Goal: Task Accomplishment & Management: Complete application form

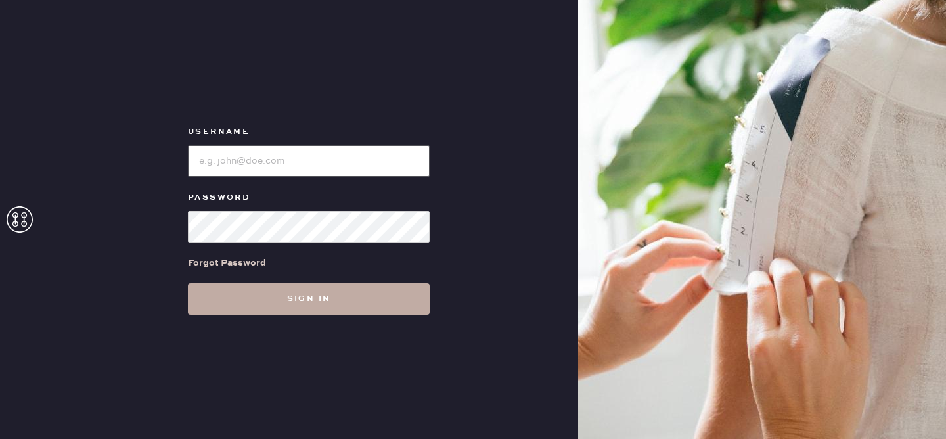
type input "reformationvalencia"
click at [278, 309] on button "Sign in" at bounding box center [309, 299] width 242 height 32
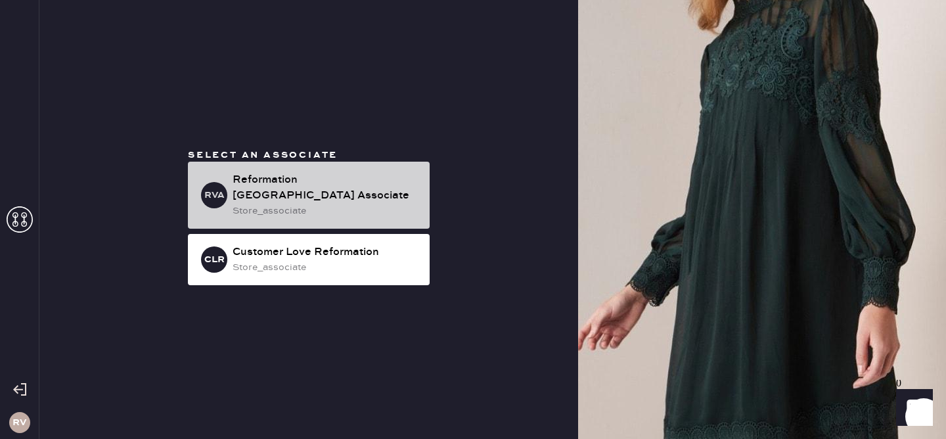
click at [334, 185] on div "Reformation [GEOGRAPHIC_DATA] Associate" at bounding box center [326, 188] width 187 height 32
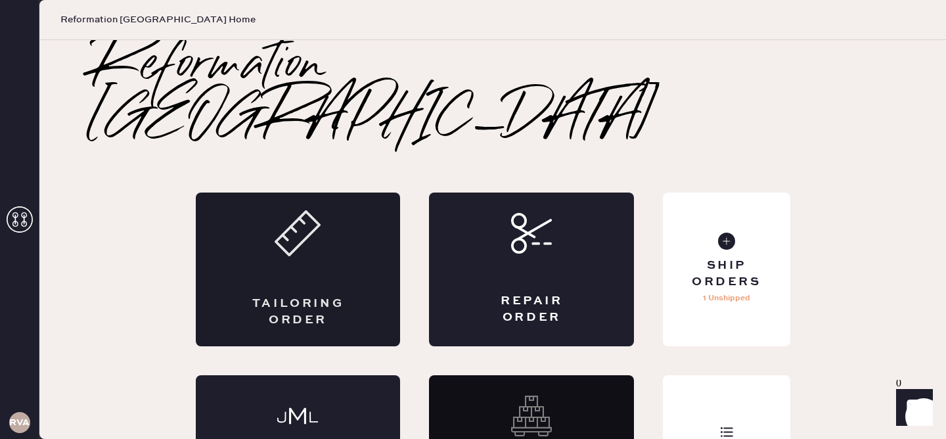
click at [340, 296] on div "Tailoring Order" at bounding box center [298, 312] width 100 height 33
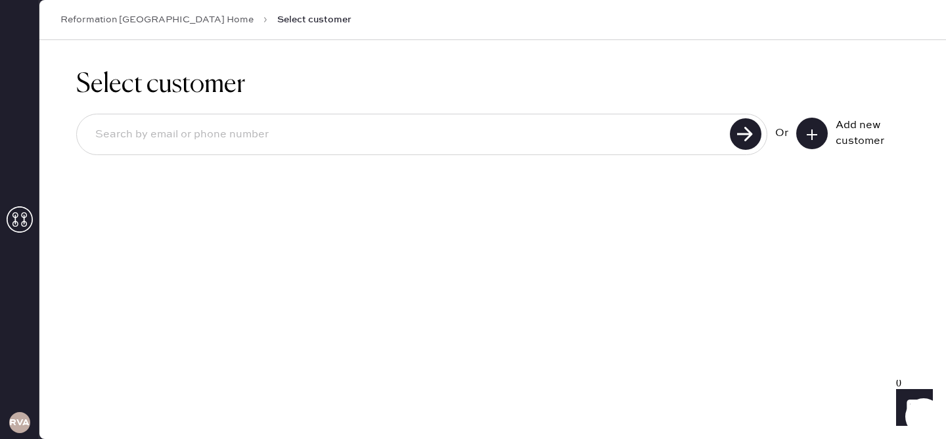
click at [815, 137] on icon at bounding box center [812, 134] width 13 height 13
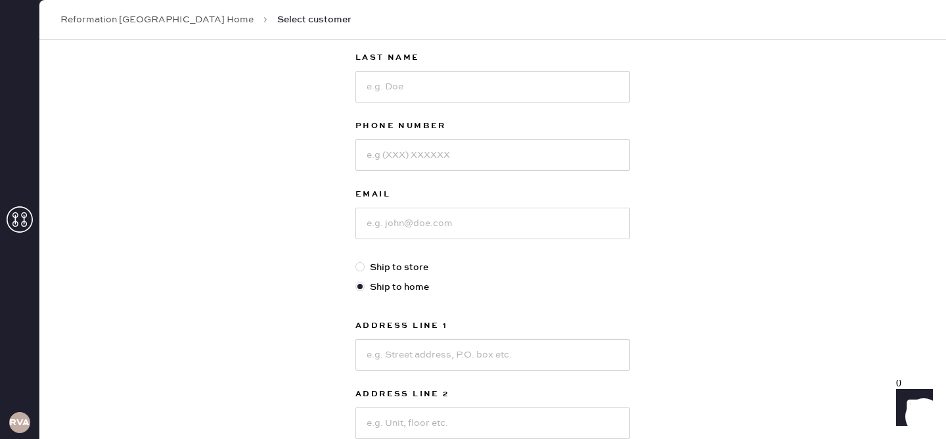
scroll to position [45, 0]
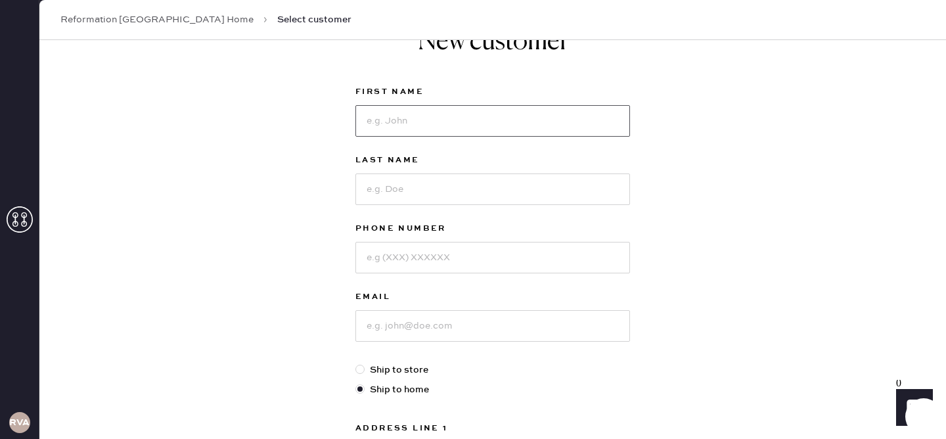
click at [391, 124] on input at bounding box center [493, 121] width 275 height 32
type input "[PERSON_NAME]"
click at [372, 191] on input at bounding box center [493, 189] width 275 height 32
type input "[PERSON_NAME]"
click at [367, 260] on input at bounding box center [493, 258] width 275 height 32
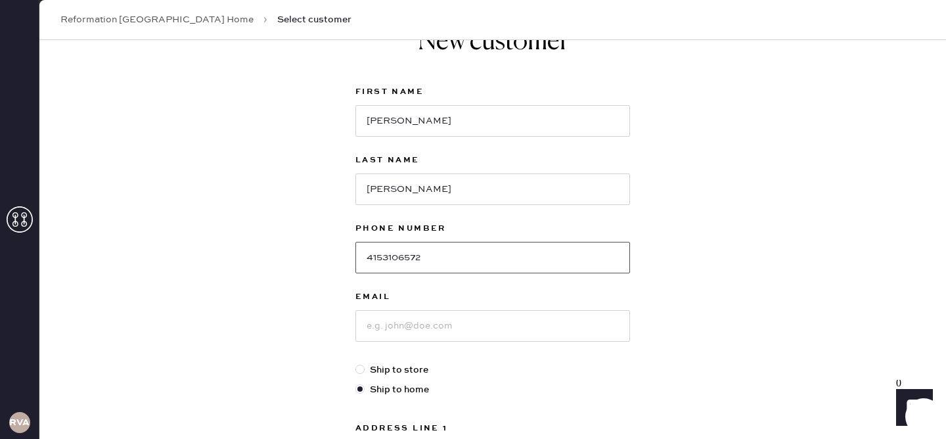
type input "4153106572"
click at [379, 327] on input at bounding box center [493, 326] width 275 height 32
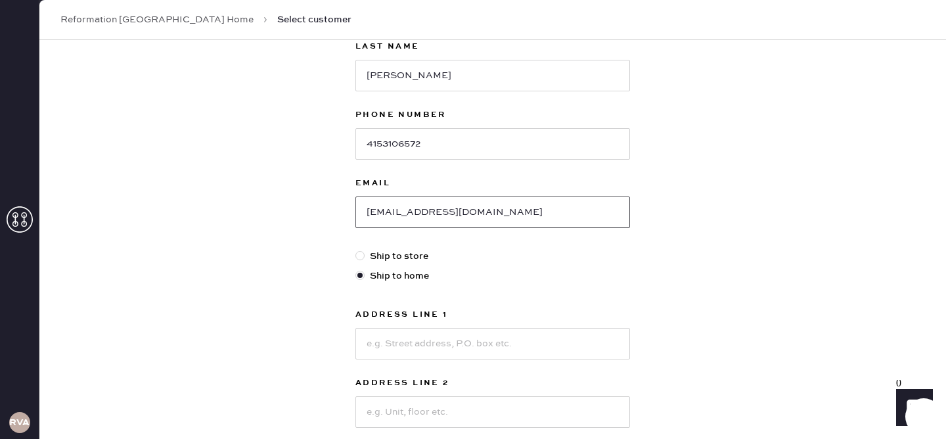
scroll to position [163, 0]
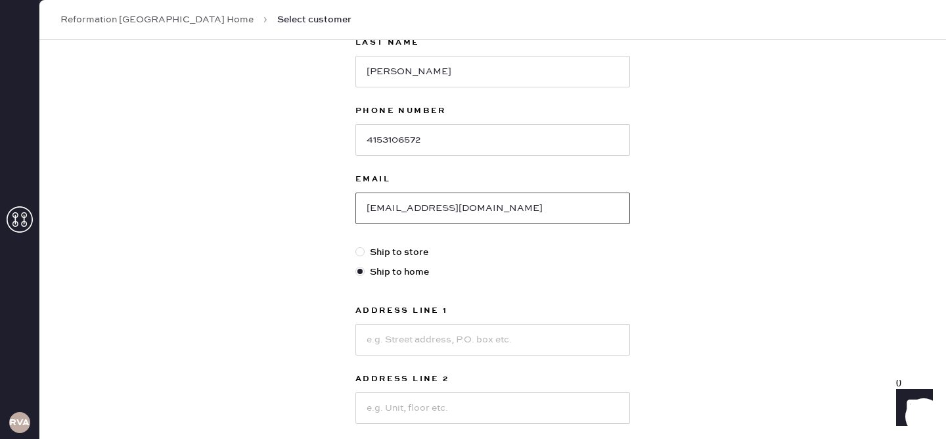
type input "[EMAIL_ADDRESS][DOMAIN_NAME]"
click at [405, 347] on input at bounding box center [493, 340] width 275 height 32
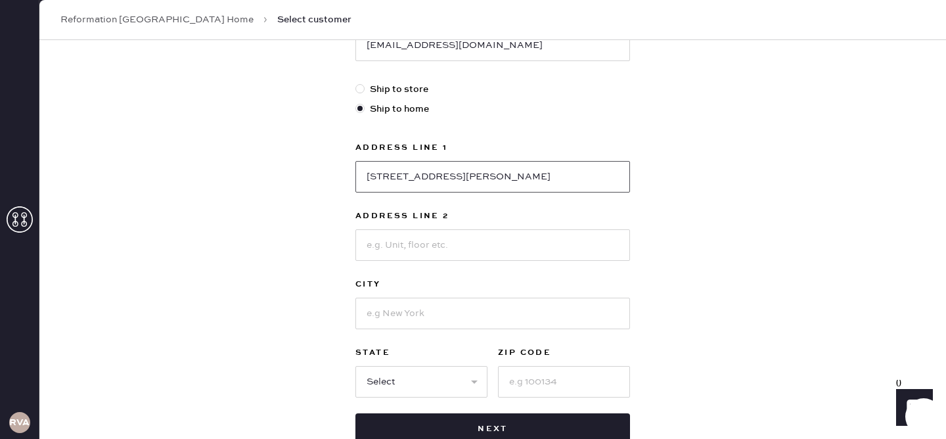
scroll to position [333, 0]
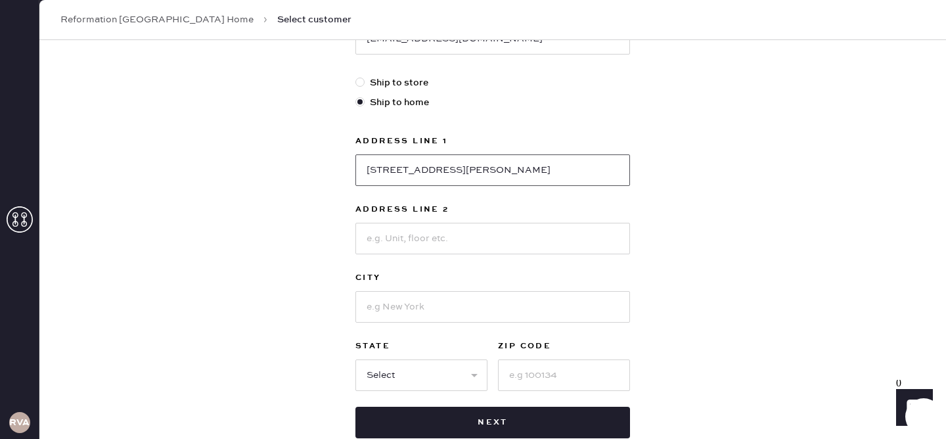
type input "[STREET_ADDRESS][PERSON_NAME]"
click at [389, 311] on input at bounding box center [493, 307] width 275 height 32
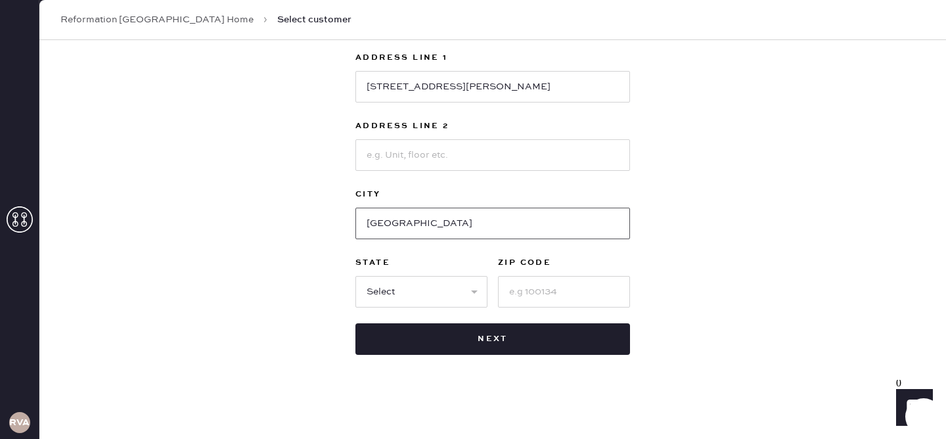
type input "[GEOGRAPHIC_DATA]"
click at [476, 291] on select "Select AK AL AR AZ CA CO CT [GEOGRAPHIC_DATA] DE FL [GEOGRAPHIC_DATA] HI [GEOGR…" at bounding box center [422, 292] width 132 height 32
select select "CA"
click at [522, 291] on input at bounding box center [564, 292] width 132 height 32
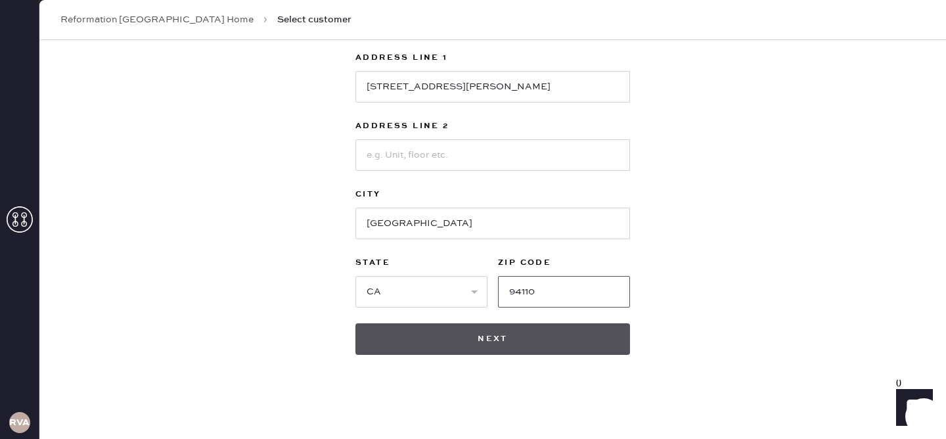
type input "94110"
click at [492, 342] on button "Next" at bounding box center [493, 339] width 275 height 32
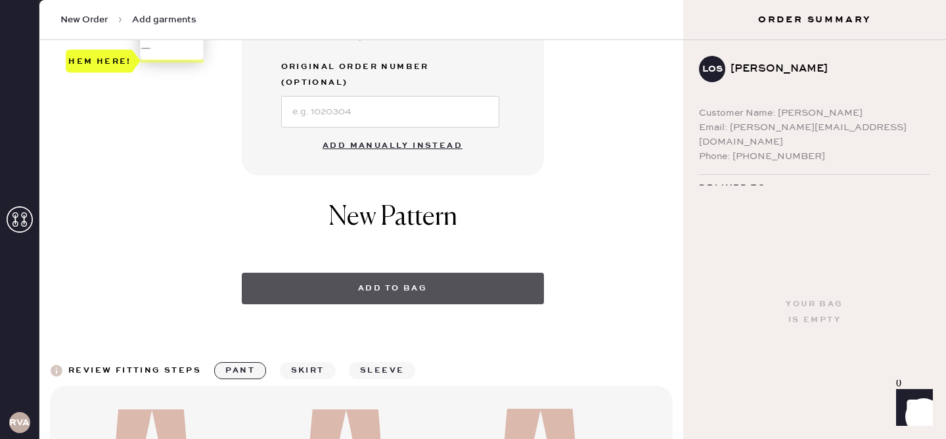
scroll to position [495, 0]
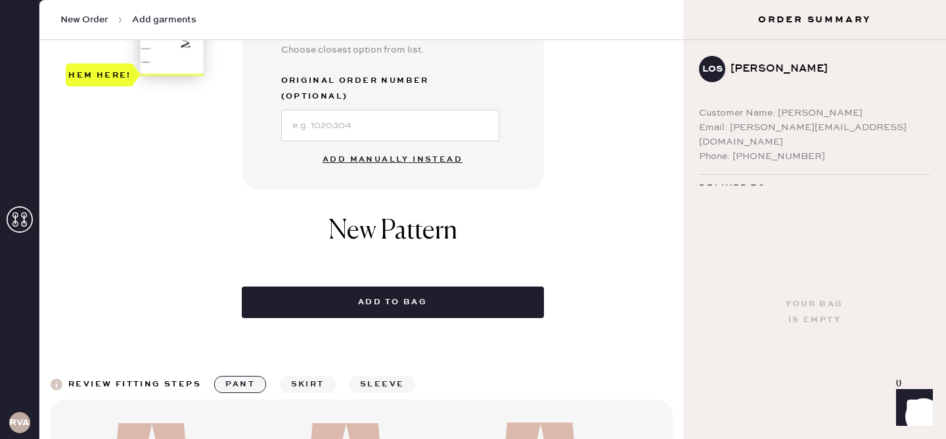
click at [399, 147] on button "Add manually instead" at bounding box center [393, 160] width 156 height 26
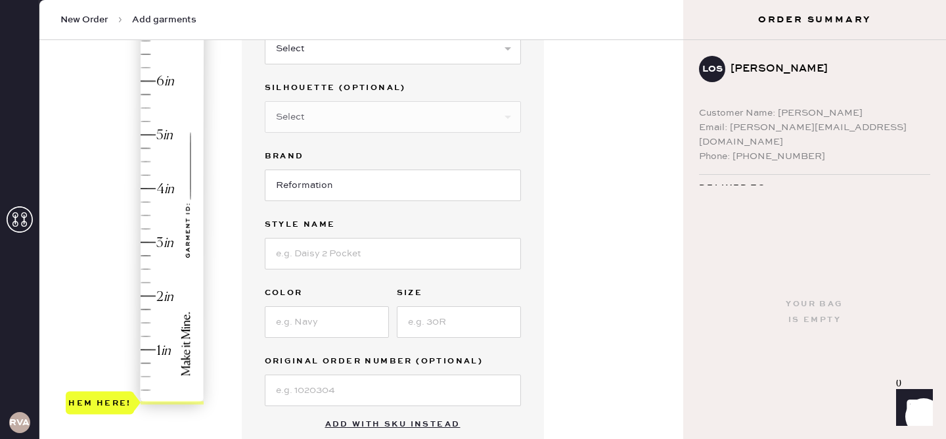
scroll to position [136, 0]
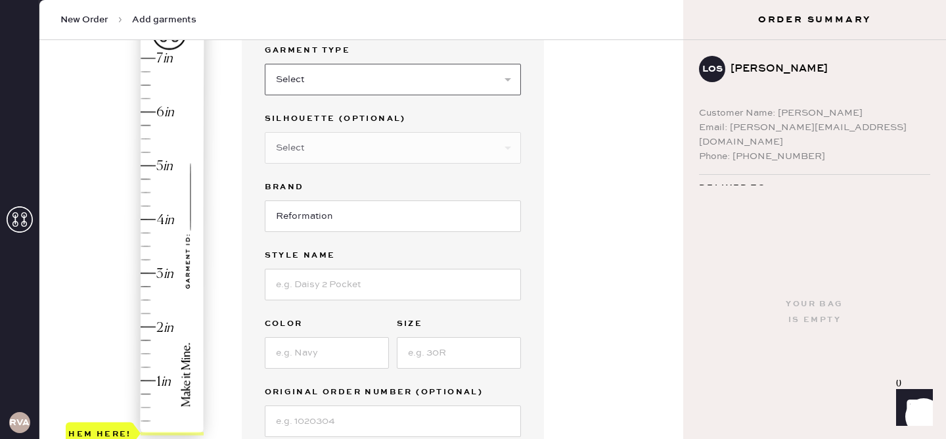
click at [407, 78] on select "Select Basic Skirt Jeans Leggings Pants Shorts Basic Sleeved Dress Basic Sleeve…" at bounding box center [393, 80] width 256 height 32
select select "2"
click at [421, 141] on select "Select Shorts Cropped Flare Boot Cut Straight Skinny Other" at bounding box center [393, 148] width 256 height 32
select select "other"
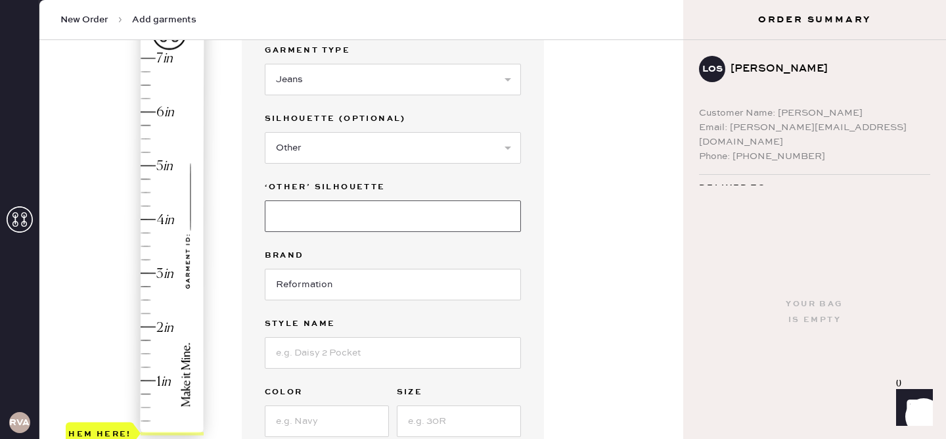
click at [379, 206] on input at bounding box center [393, 216] width 256 height 32
type input "Wide leg"
click at [333, 349] on input at bounding box center [393, 353] width 256 height 32
type input "[PERSON_NAME] Rise Slouchy Wide Leg Jeans"
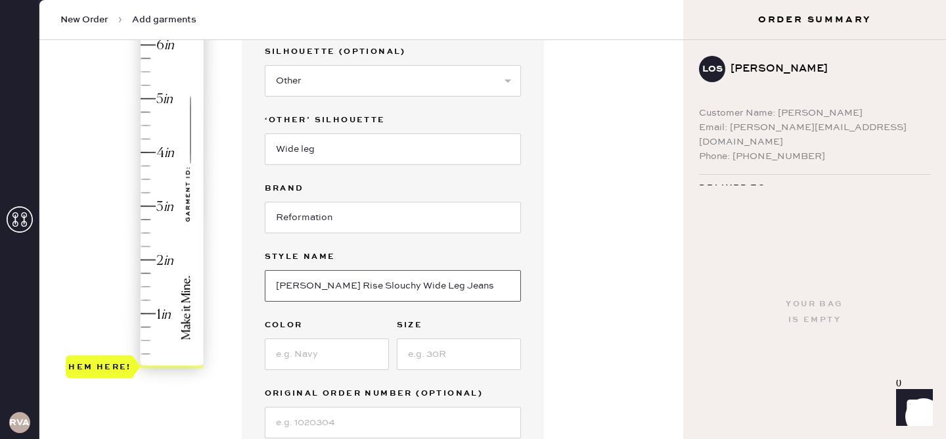
scroll to position [208, 0]
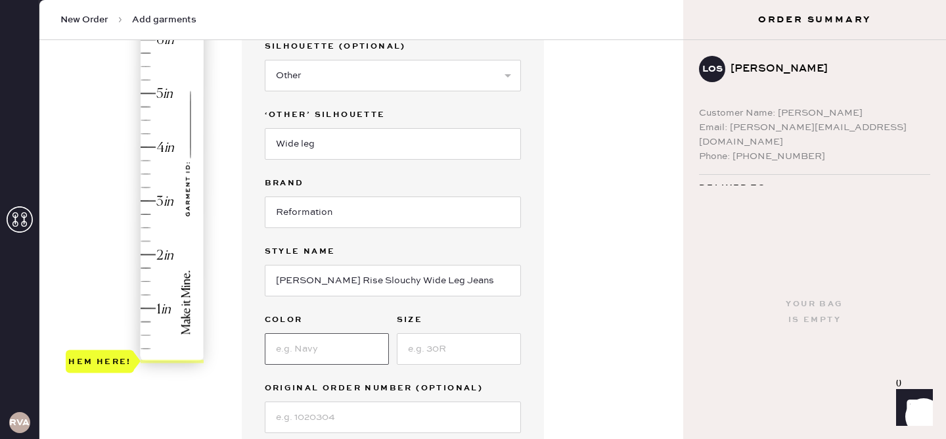
click at [345, 349] on input at bounding box center [327, 349] width 124 height 32
type input "cloquet"
click at [428, 361] on input at bounding box center [459, 349] width 124 height 32
type input "26"
type input "3"
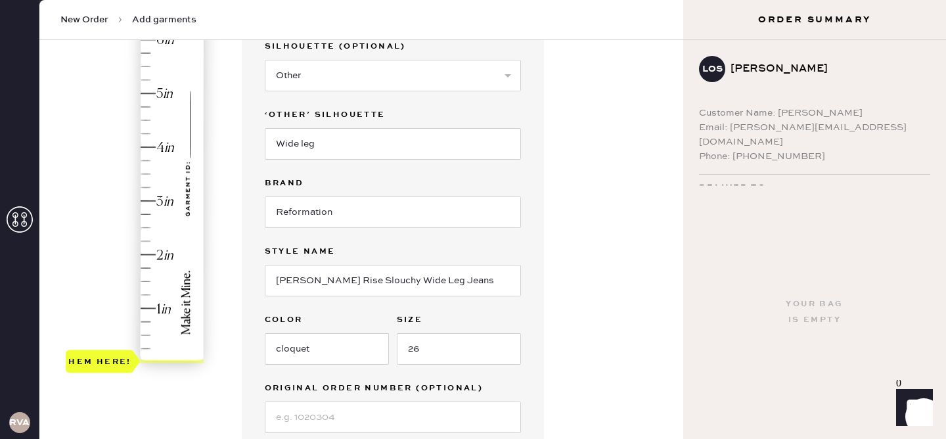
click at [140, 199] on div "Hem here!" at bounding box center [136, 174] width 140 height 388
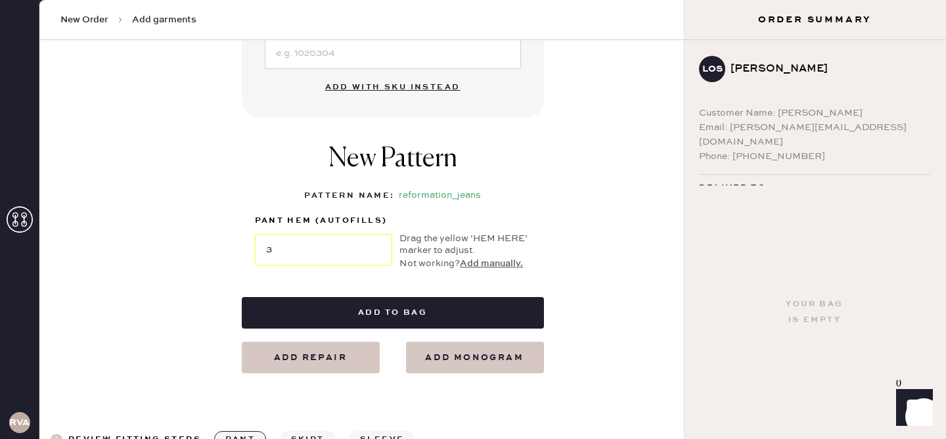
scroll to position [585, 0]
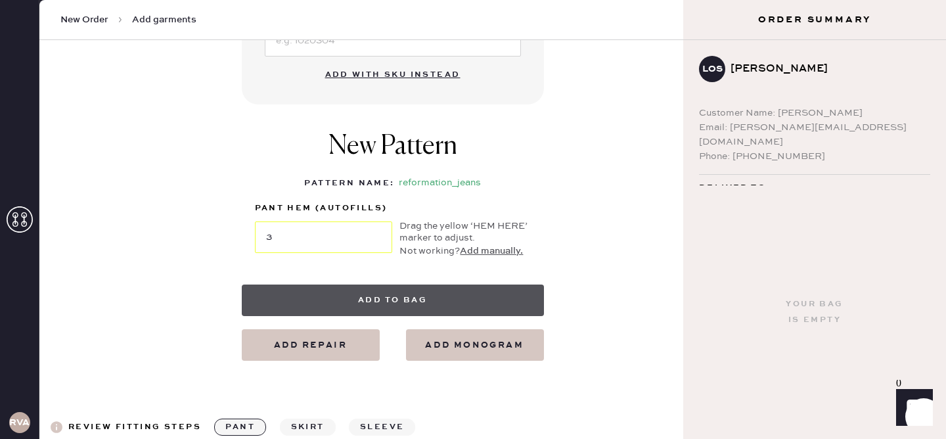
click at [394, 306] on button "Add to bag" at bounding box center [393, 301] width 302 height 32
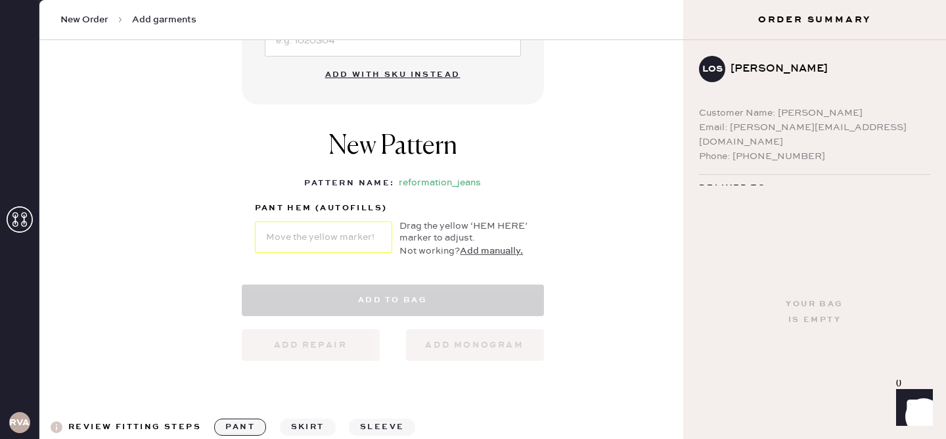
select select "2"
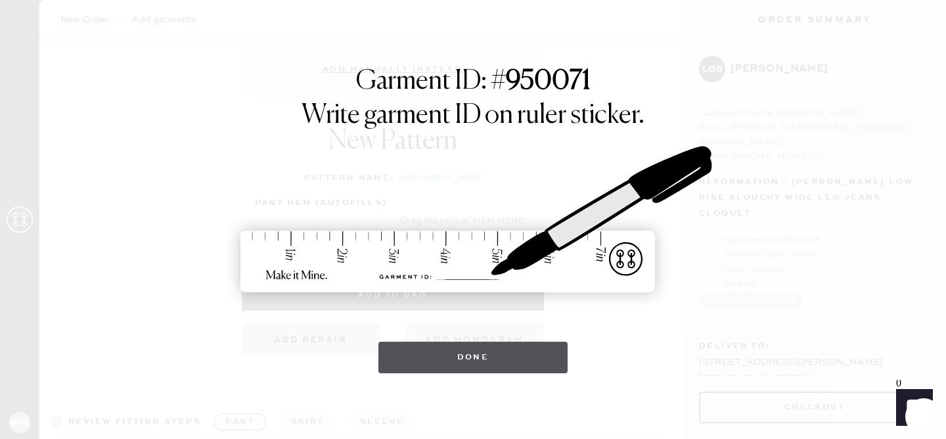
click at [424, 350] on button "Done" at bounding box center [474, 358] width 190 height 32
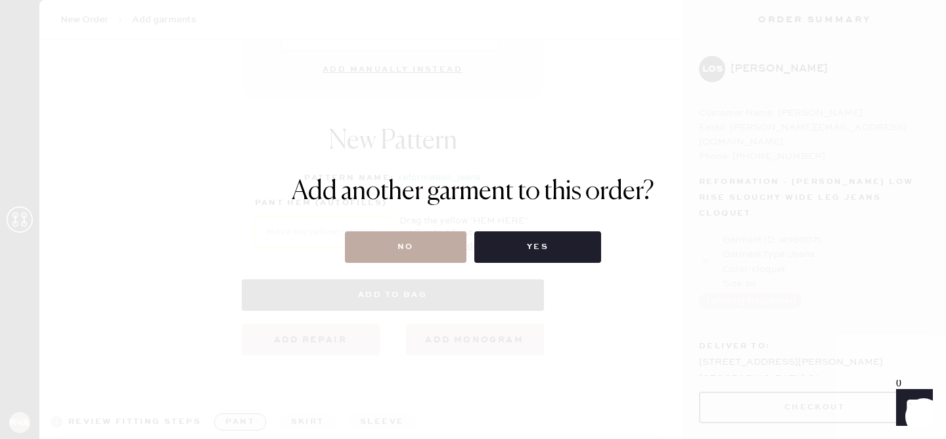
click at [407, 232] on button "No" at bounding box center [406, 247] width 122 height 32
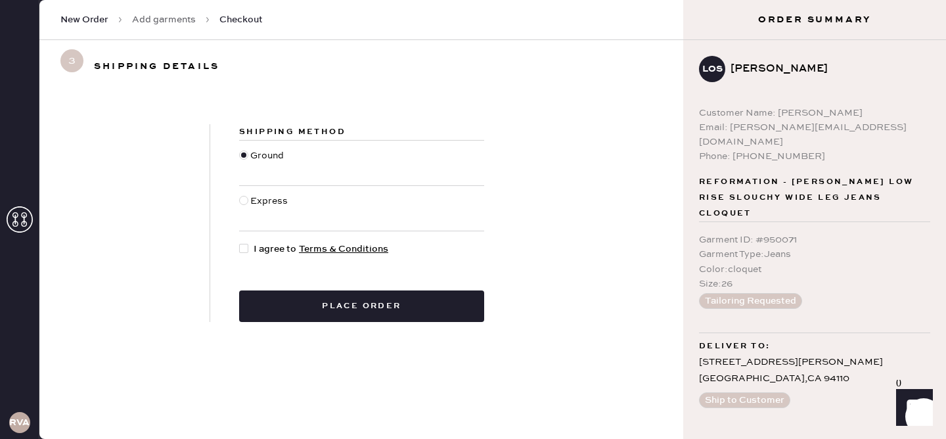
click at [244, 248] on div at bounding box center [243, 248] width 9 height 9
click at [240, 242] on input "I agree to Terms & Conditions" at bounding box center [239, 242] width 1 height 1
checkbox input "true"
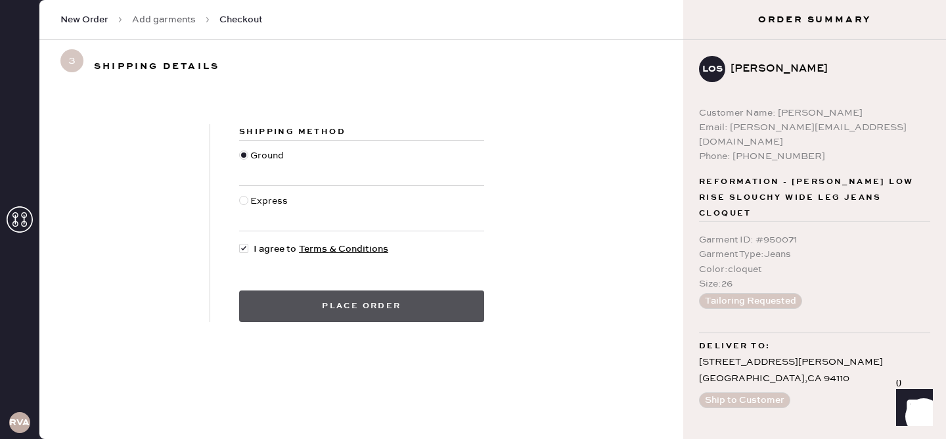
click at [310, 309] on button "Place order" at bounding box center [361, 306] width 245 height 32
